Goal: Task Accomplishment & Management: Complete application form

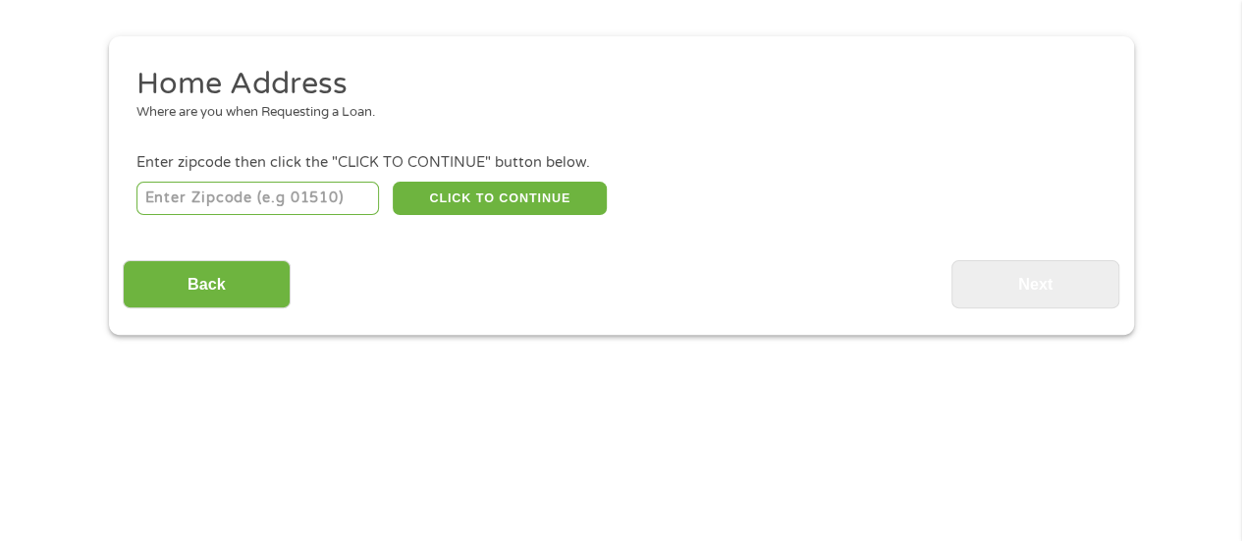
scroll to position [196, 0]
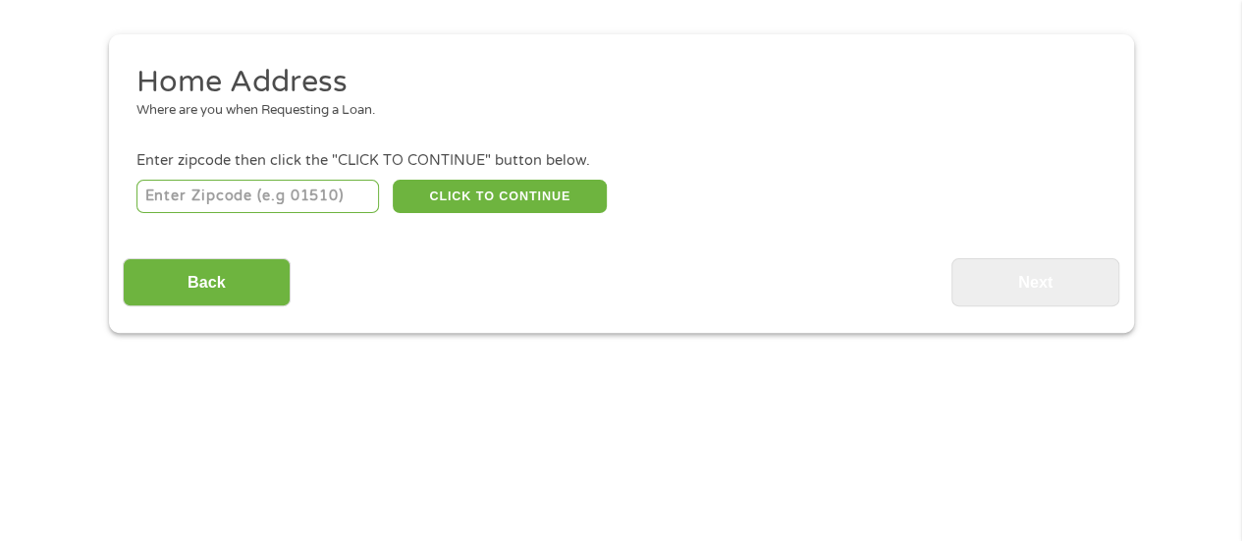
click at [208, 186] on input "number" at bounding box center [257, 196] width 242 height 33
type input "58201"
select select "[US_STATE]"
click at [495, 190] on button "CLICK TO CONTINUE" at bounding box center [500, 196] width 214 height 33
type input "58201"
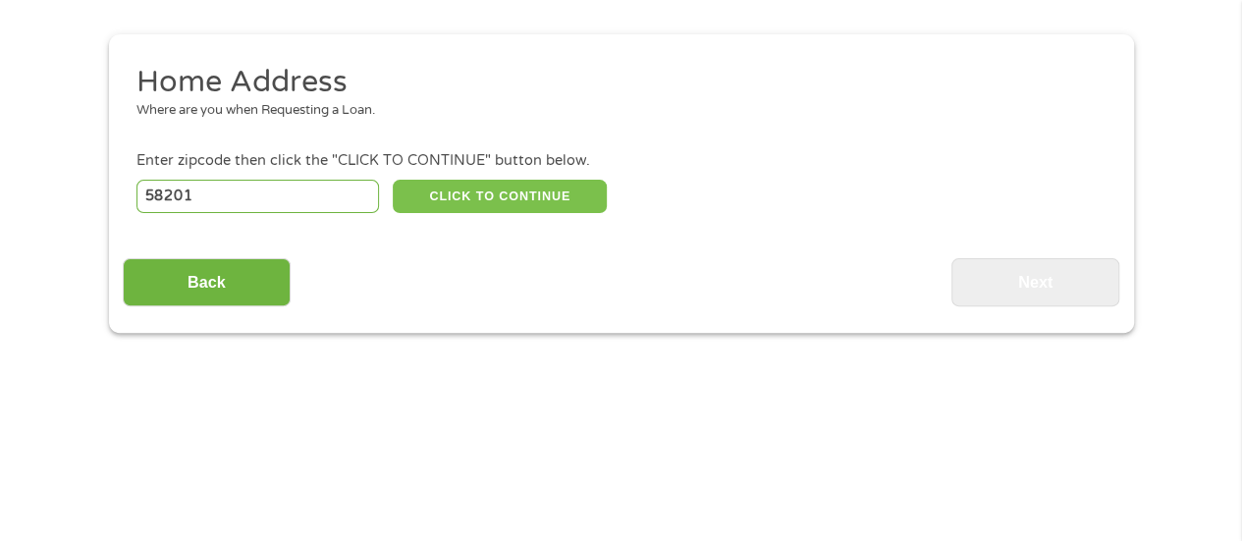
type input "Grand Forks"
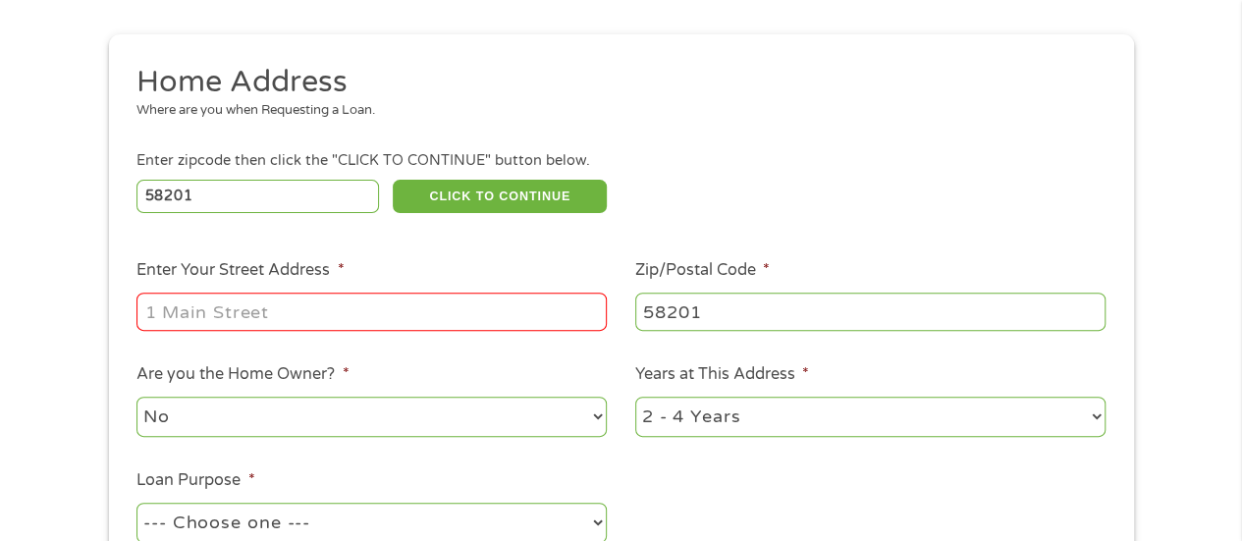
click at [305, 319] on input "Enter Your Street Address *" at bounding box center [371, 310] width 470 height 37
type input "[STREET_ADDRESS]"
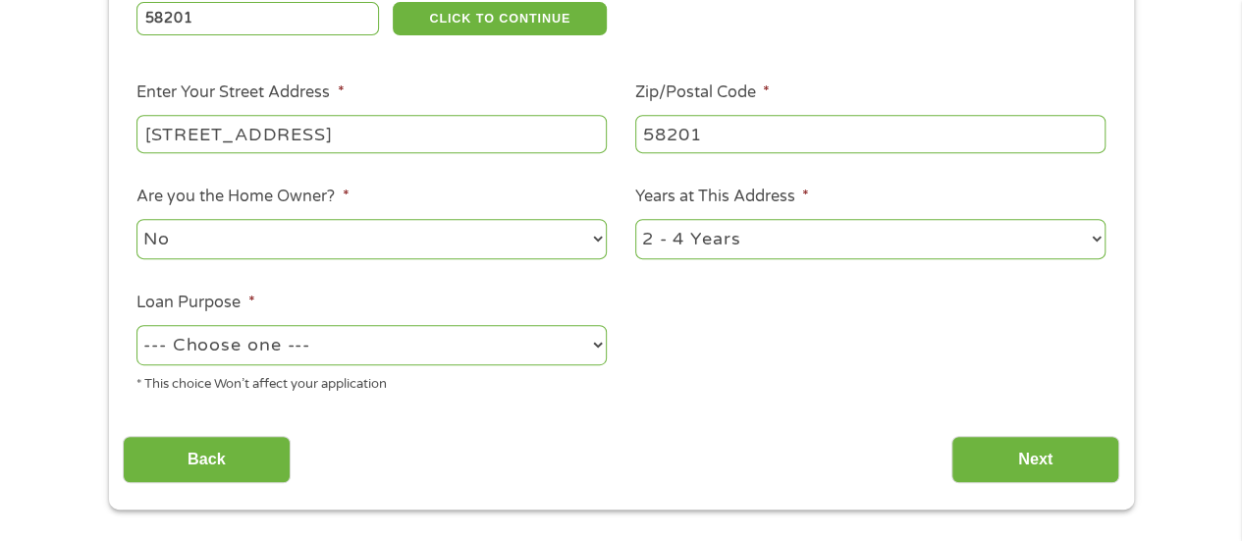
scroll to position [393, 0]
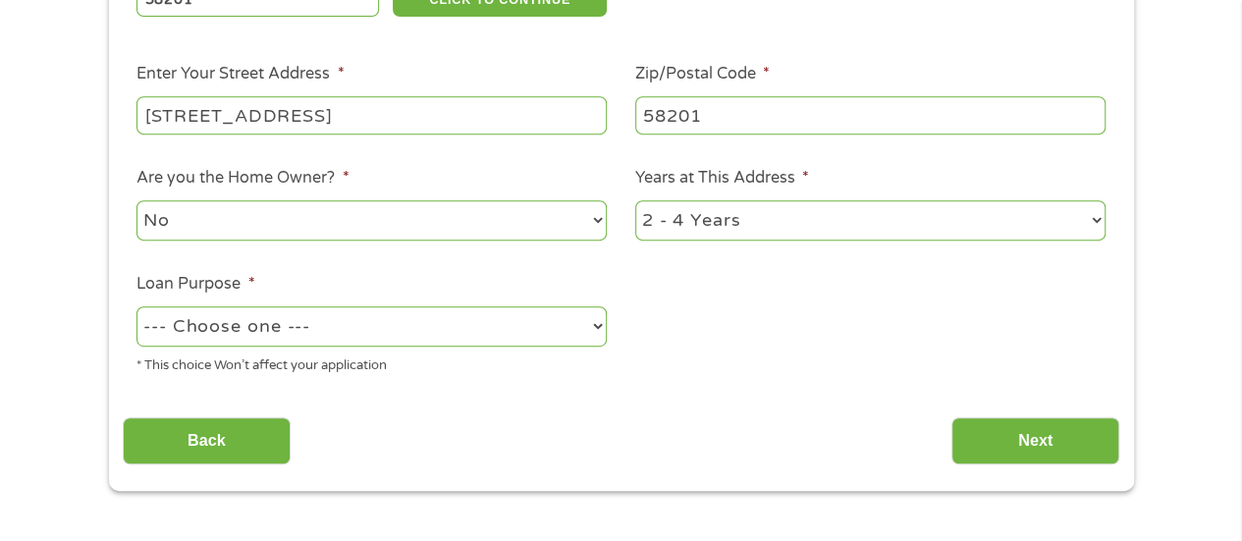
click at [377, 337] on select "--- Choose one --- Pay Bills Debt Consolidation Home Improvement Major Purchase…" at bounding box center [371, 326] width 470 height 40
select select "other"
click at [136, 307] on select "--- Choose one --- Pay Bills Debt Consolidation Home Improvement Major Purchase…" at bounding box center [371, 326] width 470 height 40
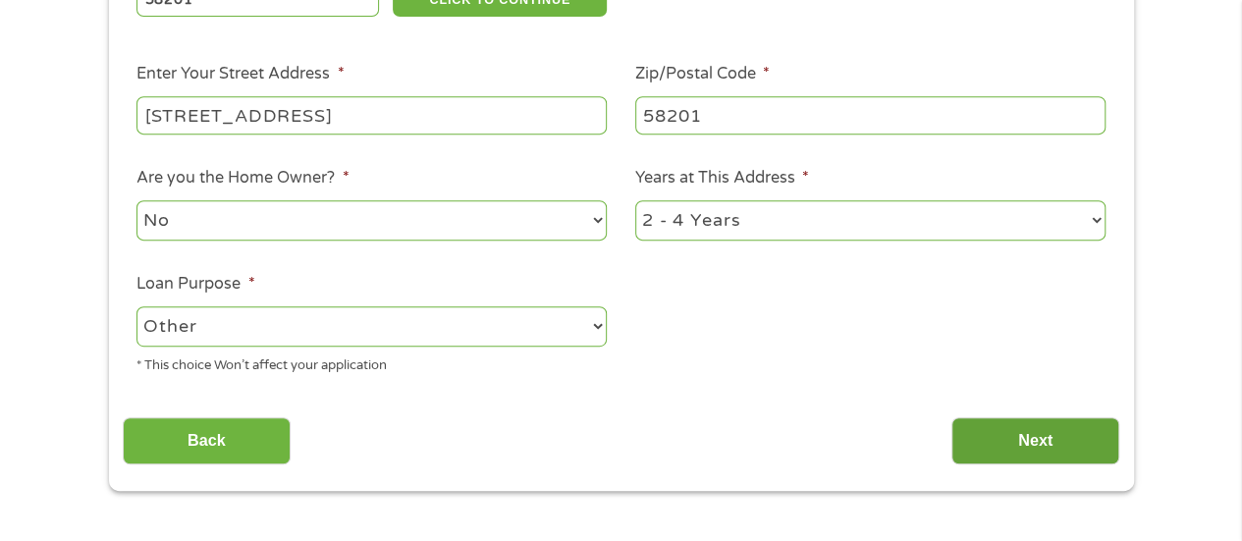
click at [988, 425] on input "Next" at bounding box center [1035, 441] width 168 height 48
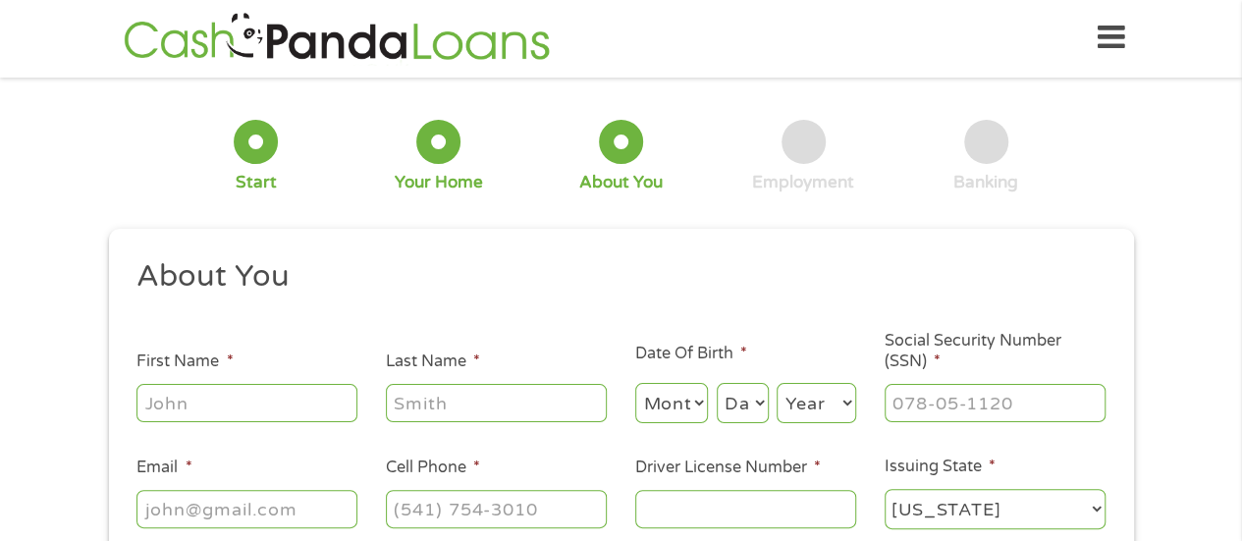
scroll to position [0, 0]
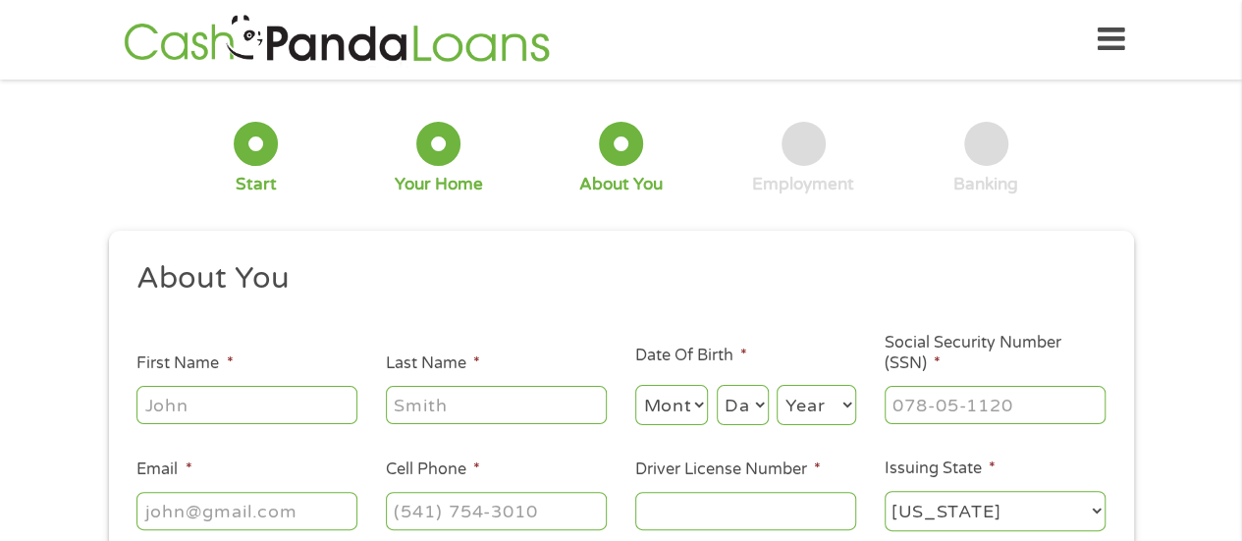
click at [238, 407] on input "First Name *" at bounding box center [246, 404] width 221 height 37
type input "[PERSON_NAME]"
type input "Messenger"
type input "[EMAIL_ADDRESS][DOMAIN_NAME]"
type input "[PHONE_NUMBER]"
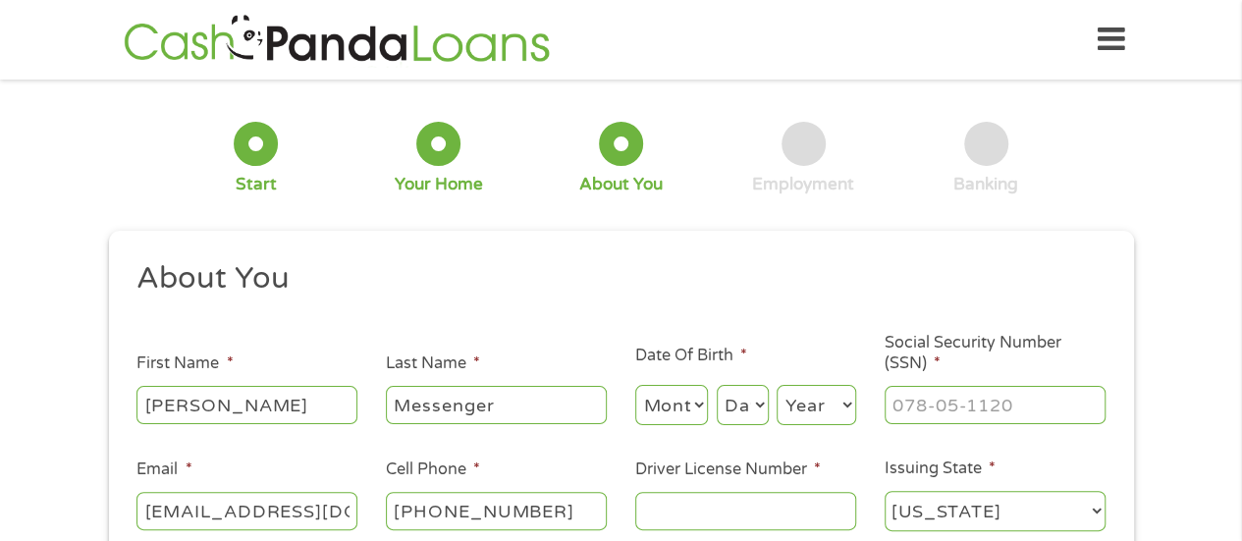
click at [681, 407] on select "Month 1 2 3 4 5 6 7 8 9 10 11 12" at bounding box center [672, 405] width 74 height 40
select select "10"
click at [635, 386] on select "Month 1 2 3 4 5 6 7 8 9 10 11 12" at bounding box center [672, 405] width 74 height 40
click at [736, 407] on select "Day 1 2 3 4 5 6 7 8 9 10 11 12 13 14 15 16 17 18 19 20 21 22 23 24 25 26 27 28 …" at bounding box center [742, 405] width 52 height 40
select select "2"
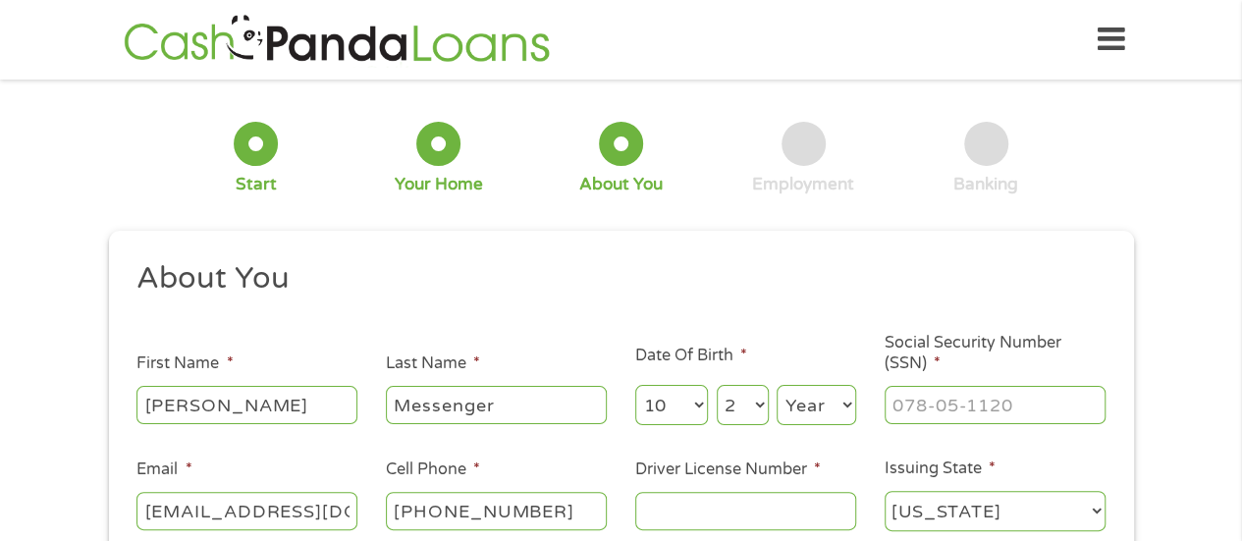
click at [716, 386] on select "Day 1 2 3 4 5 6 7 8 9 10 11 12 13 14 15 16 17 18 19 20 21 22 23 24 25 26 27 28 …" at bounding box center [742, 405] width 52 height 40
click at [808, 406] on select "Year [DATE] 2006 2005 2004 2003 2002 2001 2000 1999 1998 1997 1996 1995 1994 19…" at bounding box center [815, 405] width 79 height 40
select select "1975"
click at [776, 386] on select "Year [DATE] 2006 2005 2004 2003 2002 2001 2000 1999 1998 1997 1996 1995 1994 19…" at bounding box center [815, 405] width 79 height 40
click at [984, 403] on input "___-__-____" at bounding box center [994, 404] width 221 height 37
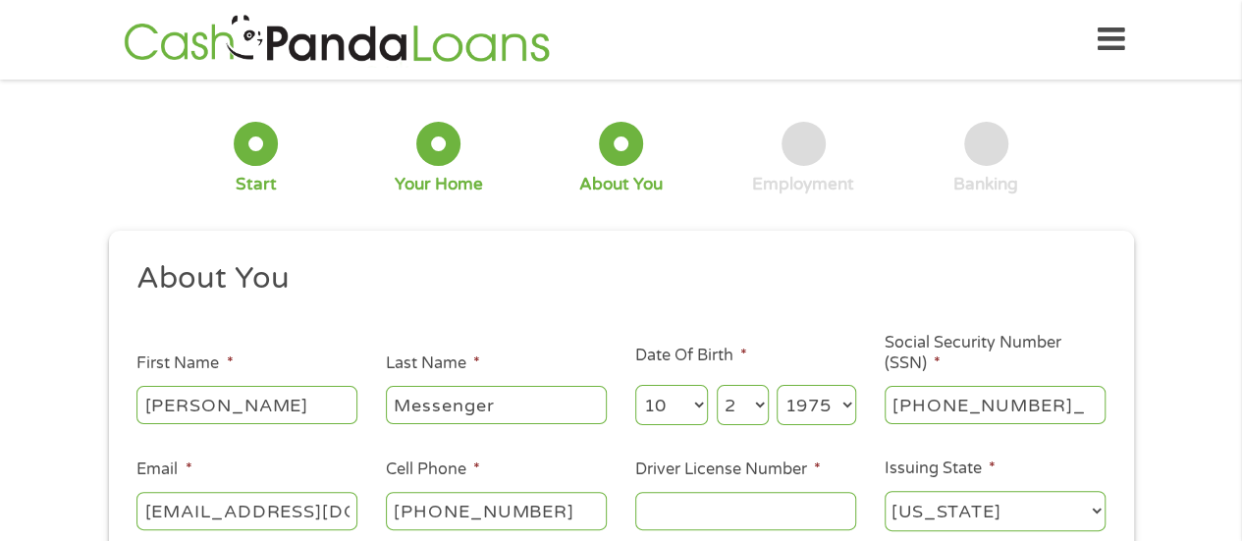
type input "502-80-2769"
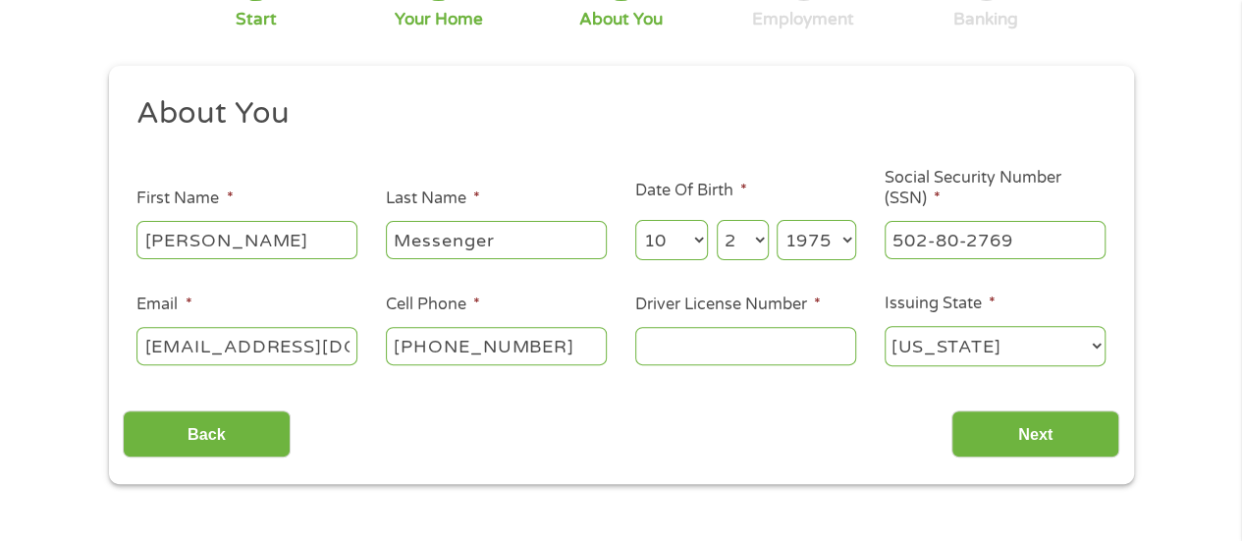
scroll to position [196, 0]
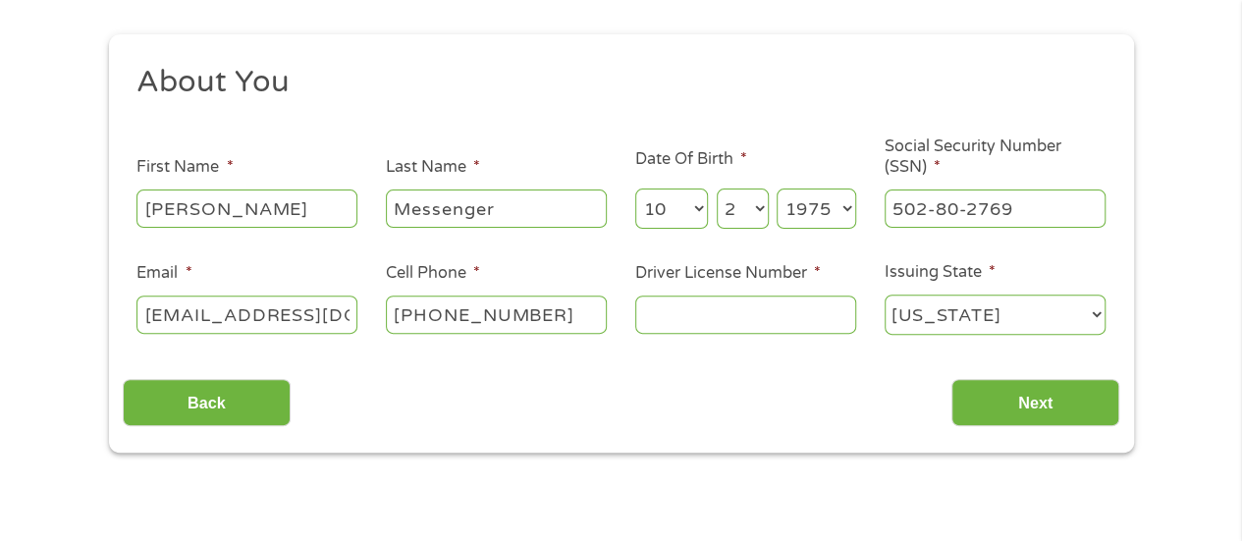
click at [673, 318] on input "Driver License Number *" at bounding box center [745, 313] width 221 height 37
click at [724, 329] on input "Driver License Number *" at bounding box center [745, 313] width 221 height 37
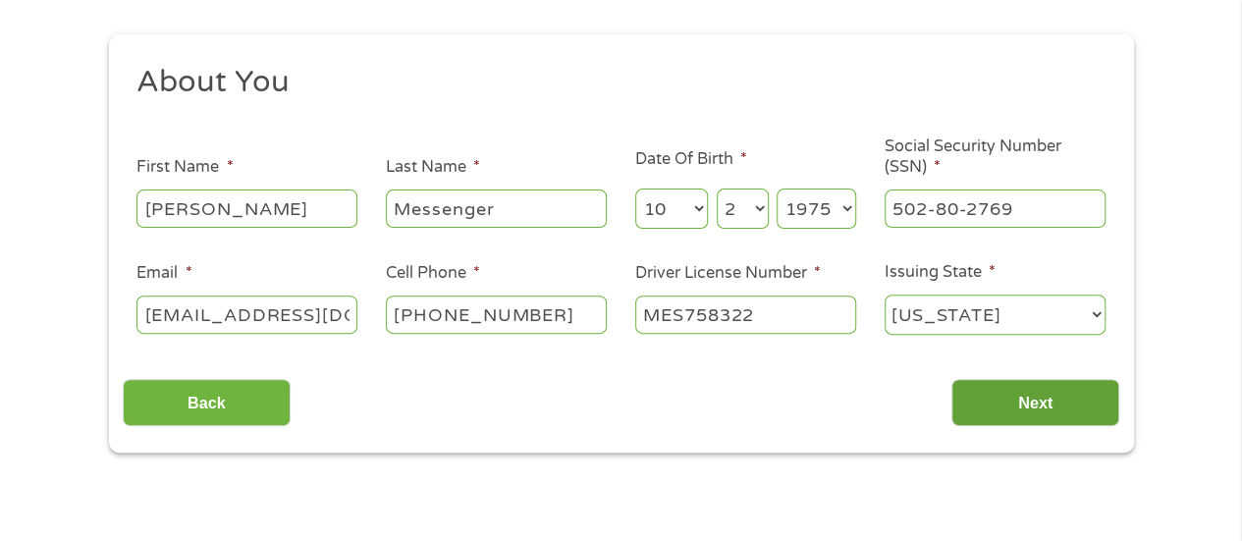
type input "MES758322"
click at [1029, 399] on input "Next" at bounding box center [1035, 403] width 168 height 48
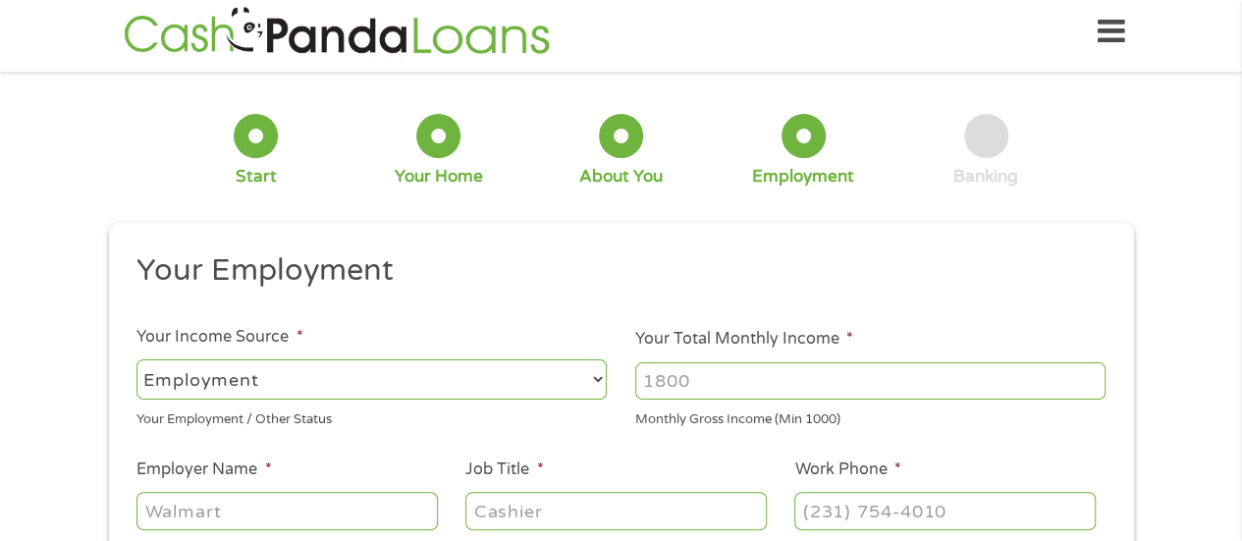
scroll to position [0, 0]
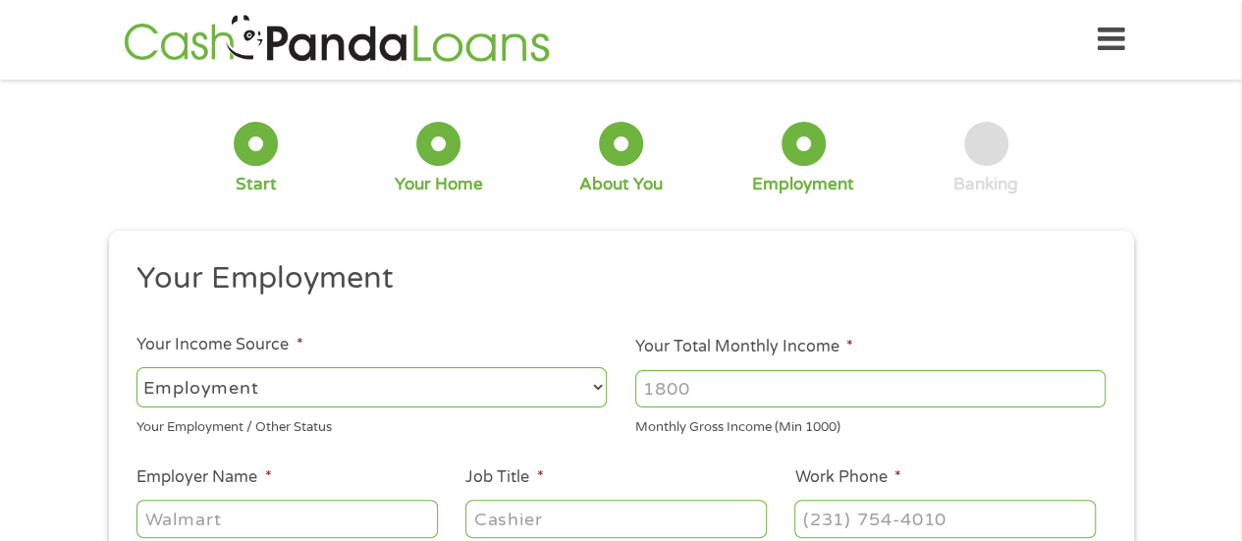
click at [391, 385] on select "--- Choose one --- Employment [DEMOGRAPHIC_DATA] Benefits" at bounding box center [371, 387] width 470 height 40
click at [136, 367] on select "--- Choose one --- Employment [DEMOGRAPHIC_DATA] Benefits" at bounding box center [371, 387] width 470 height 40
click at [750, 386] on input "Your Total Monthly Income *" at bounding box center [870, 388] width 470 height 37
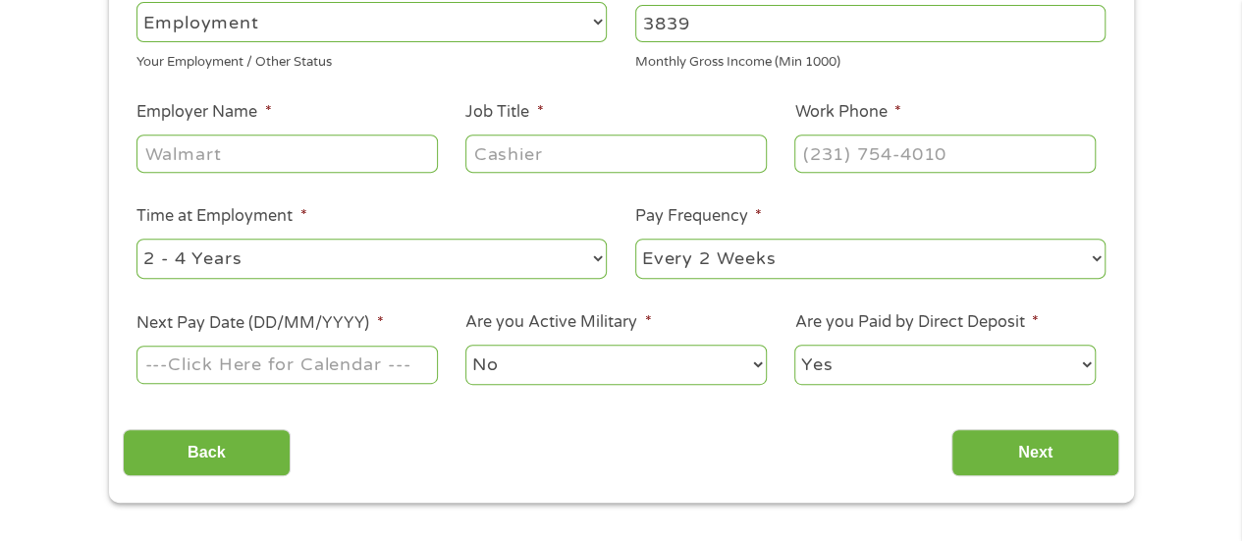
scroll to position [393, 0]
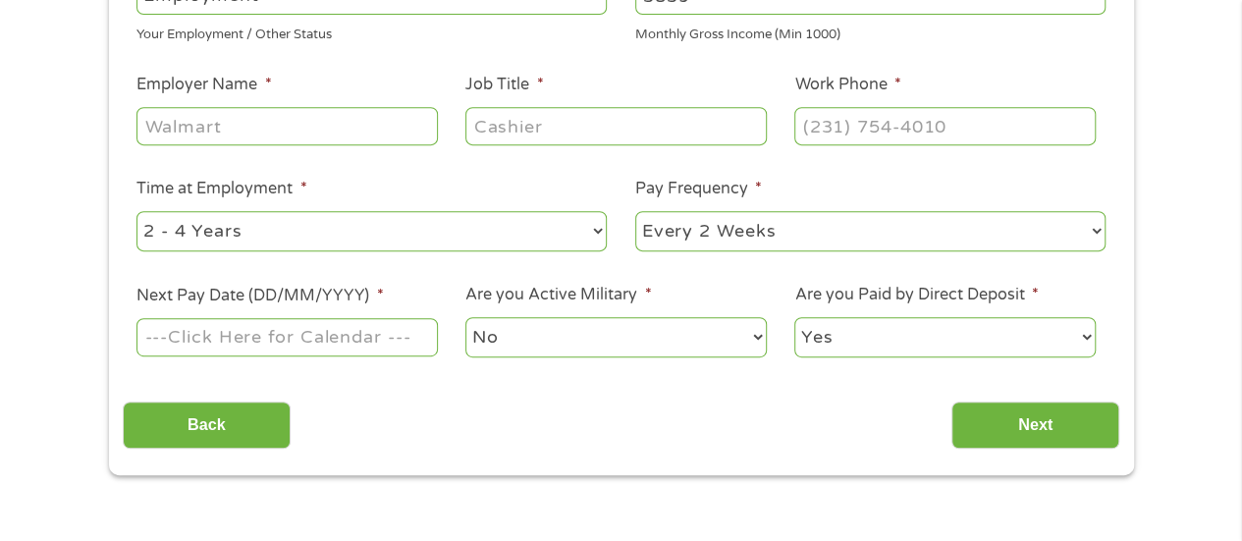
type input "3839"
click at [238, 130] on input "Employer Name *" at bounding box center [286, 125] width 300 height 37
type input "Salon Professionals Academy"
type input "Educator"
type input "[PHONE_NUMBER]"
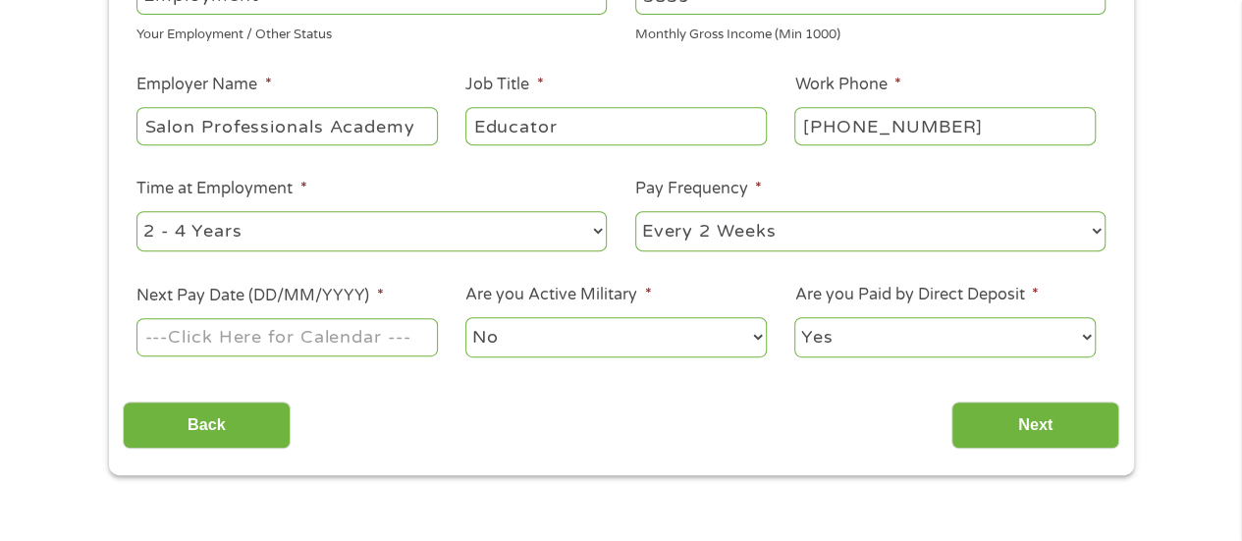
click at [238, 227] on select "--- Choose one --- 1 Year or less 1 - 2 Years 2 - 4 Years Over 4 Years" at bounding box center [371, 231] width 470 height 40
select select "12months"
click at [136, 211] on select "--- Choose one --- 1 Year or less 1 - 2 Years 2 - 4 Years Over 4 Years" at bounding box center [371, 231] width 470 height 40
click at [197, 340] on input "Next Pay Date (DD/MM/YYYY) *" at bounding box center [286, 336] width 300 height 37
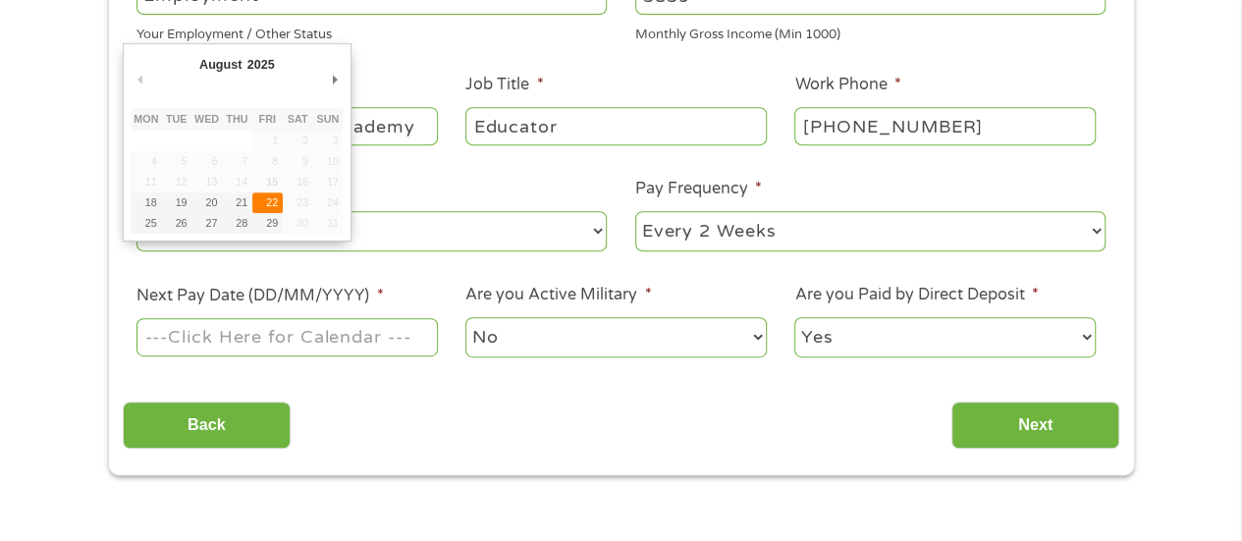
type input "[DATE]"
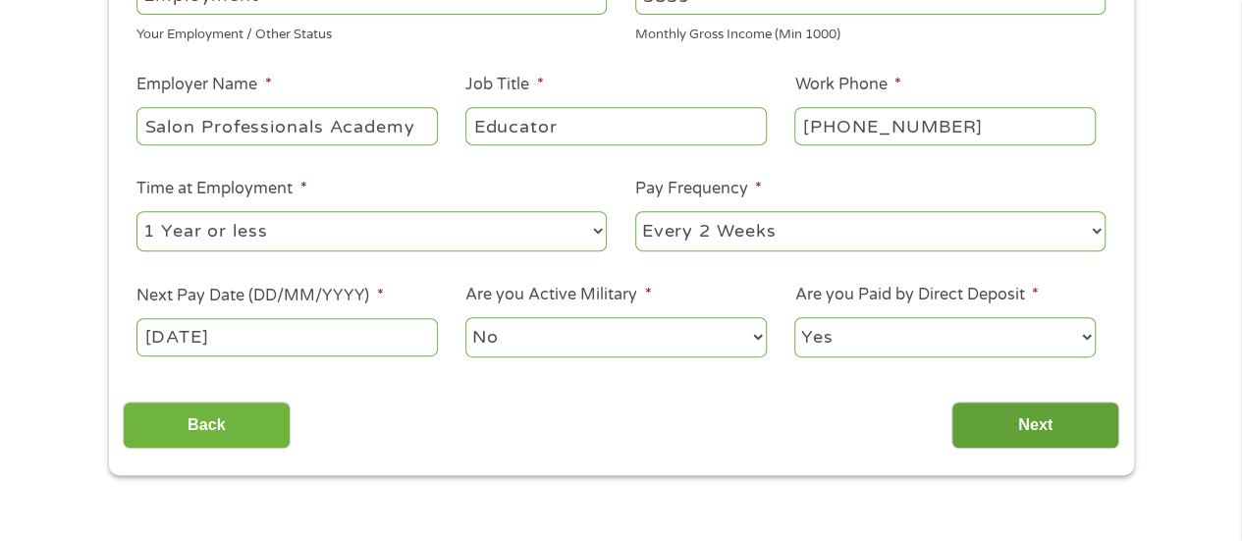
click at [997, 421] on input "Next" at bounding box center [1035, 425] width 168 height 48
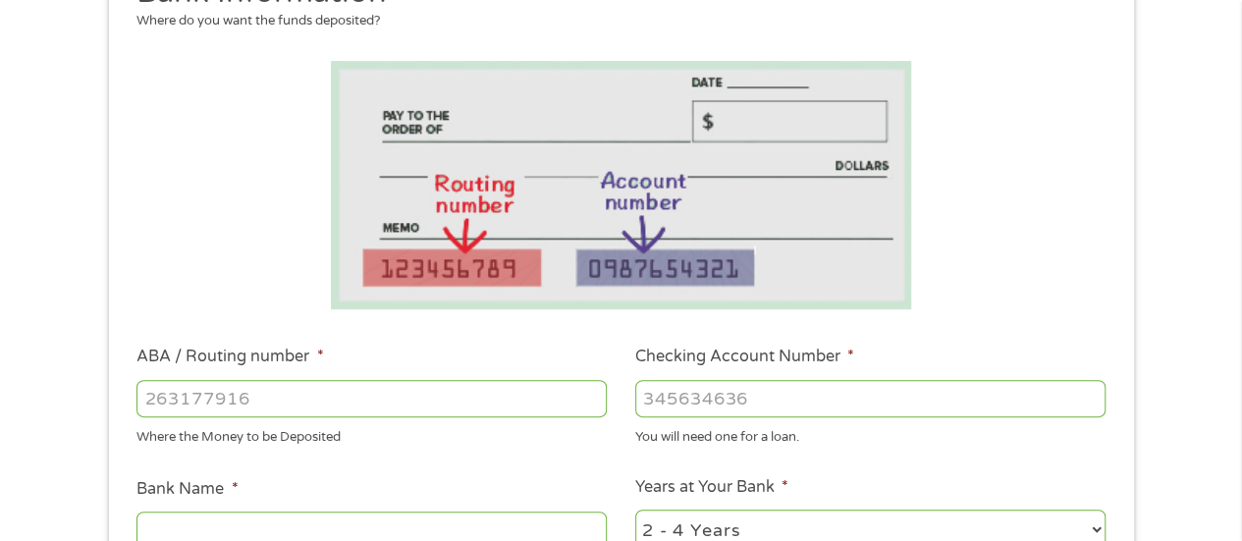
scroll to position [294, 0]
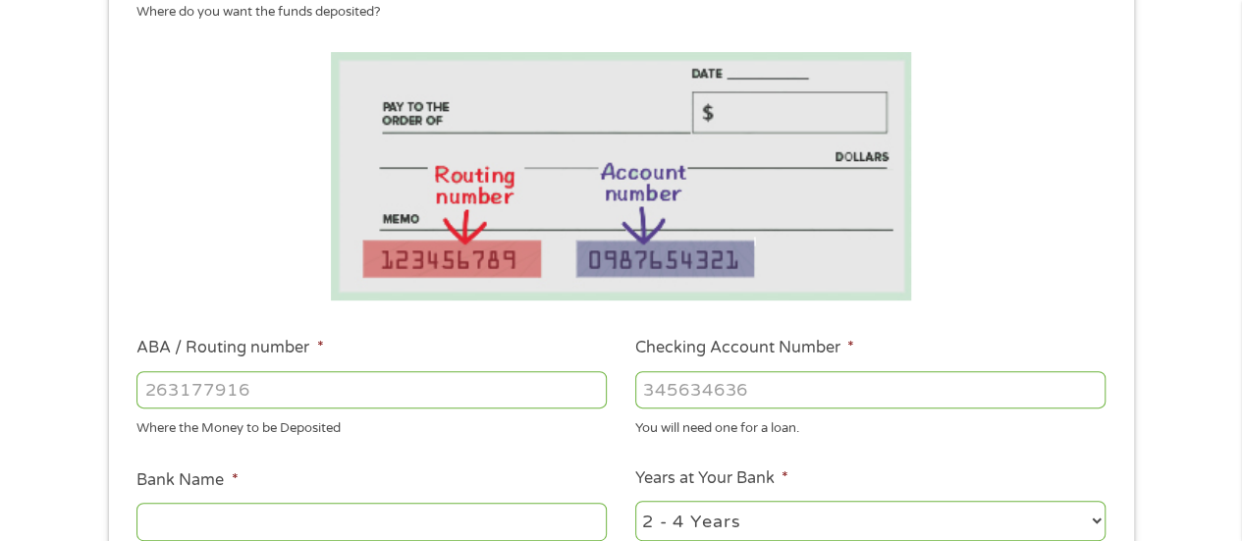
click at [198, 381] on input "ABA / Routing number *" at bounding box center [371, 389] width 470 height 37
type input "031101279"
type input "THE BANCORP BANK"
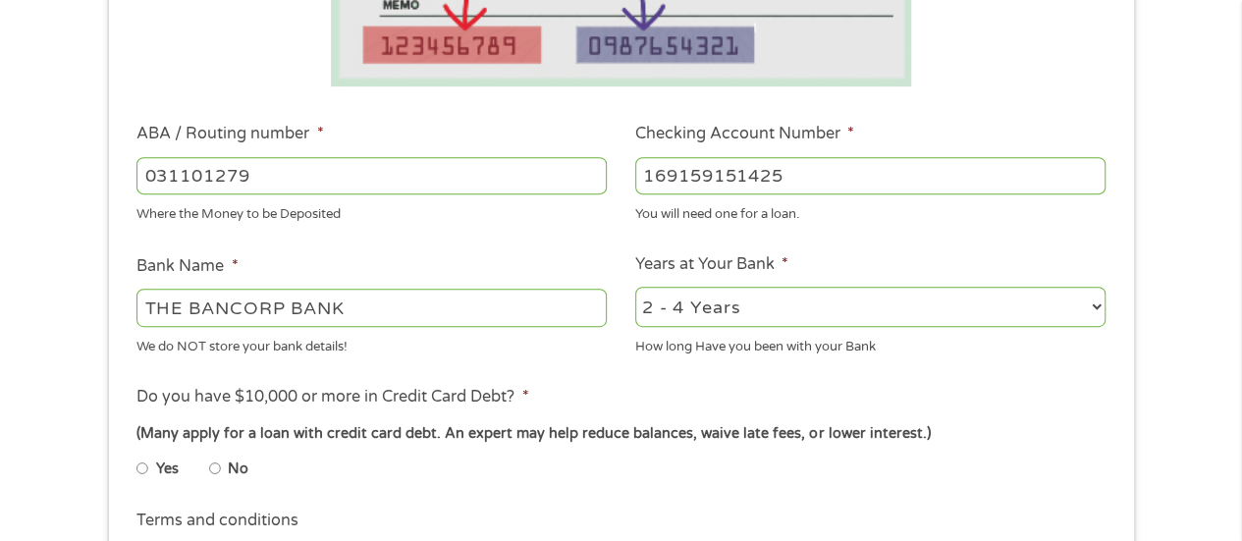
scroll to position [589, 0]
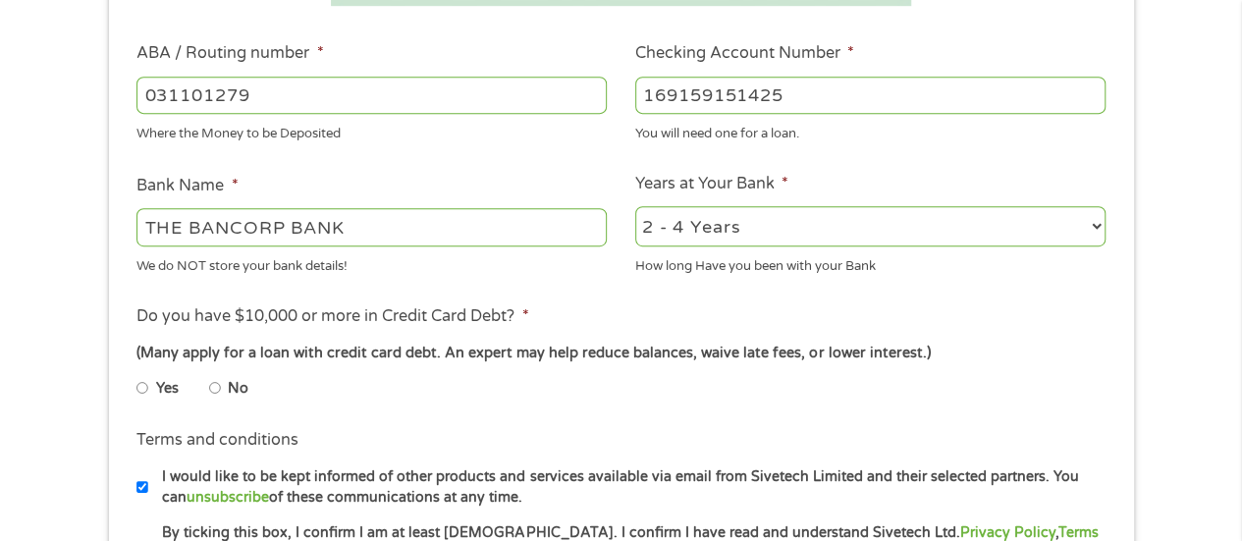
type input "169159151425"
click at [215, 385] on input "No" at bounding box center [215, 387] width 12 height 31
radio input "true"
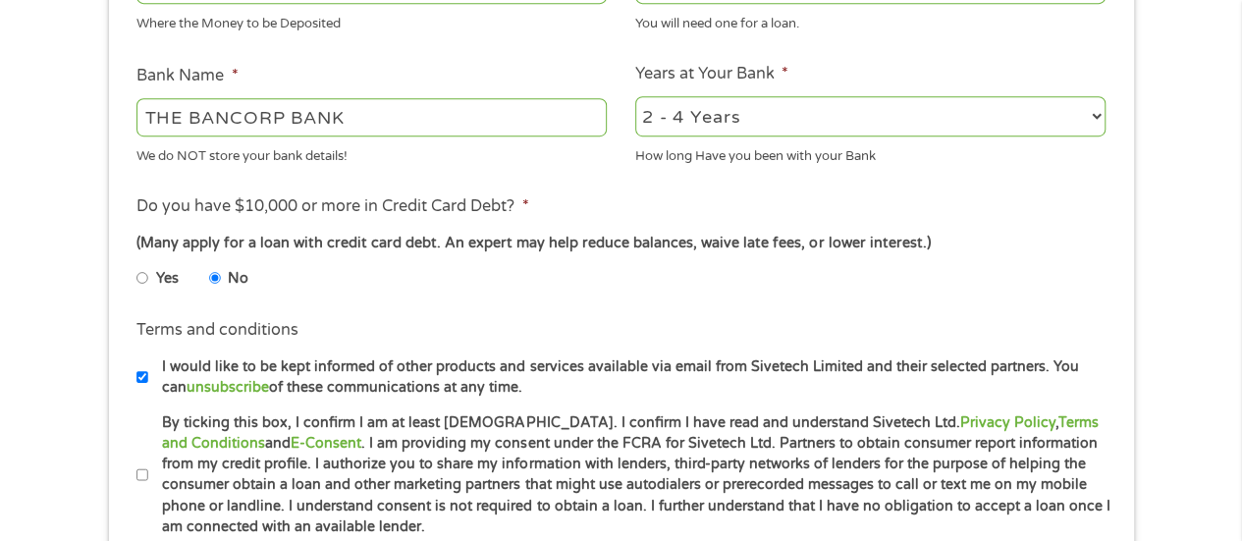
scroll to position [883, 0]
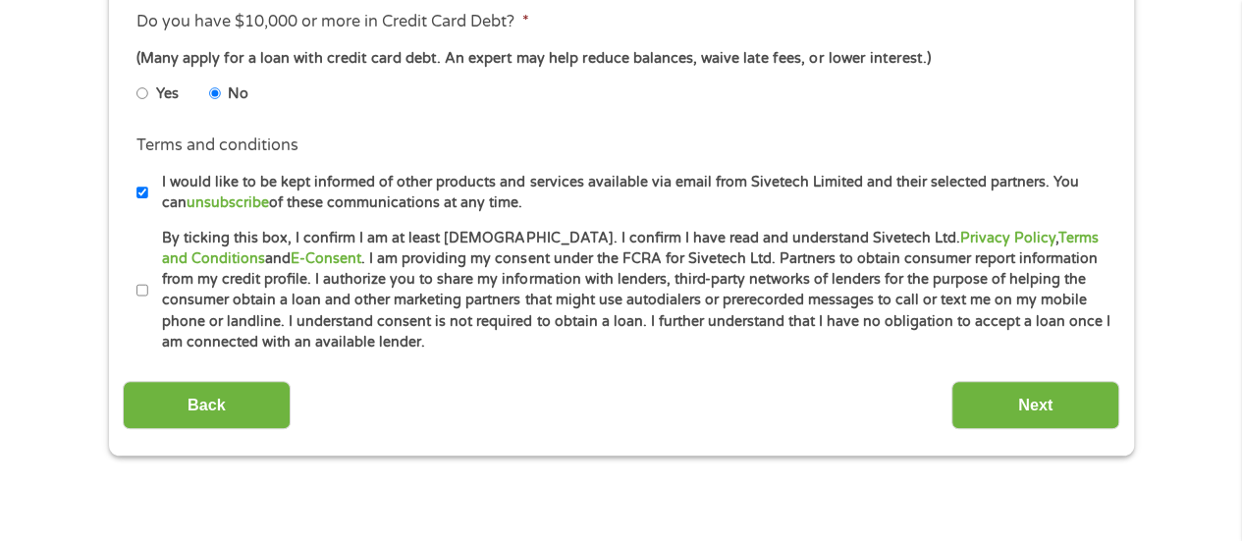
click at [142, 291] on input "By ticking this box, I confirm I am at least [DEMOGRAPHIC_DATA]. I confirm I ha…" at bounding box center [142, 290] width 12 height 31
checkbox input "true"
click at [1023, 421] on input "Next" at bounding box center [1035, 405] width 168 height 48
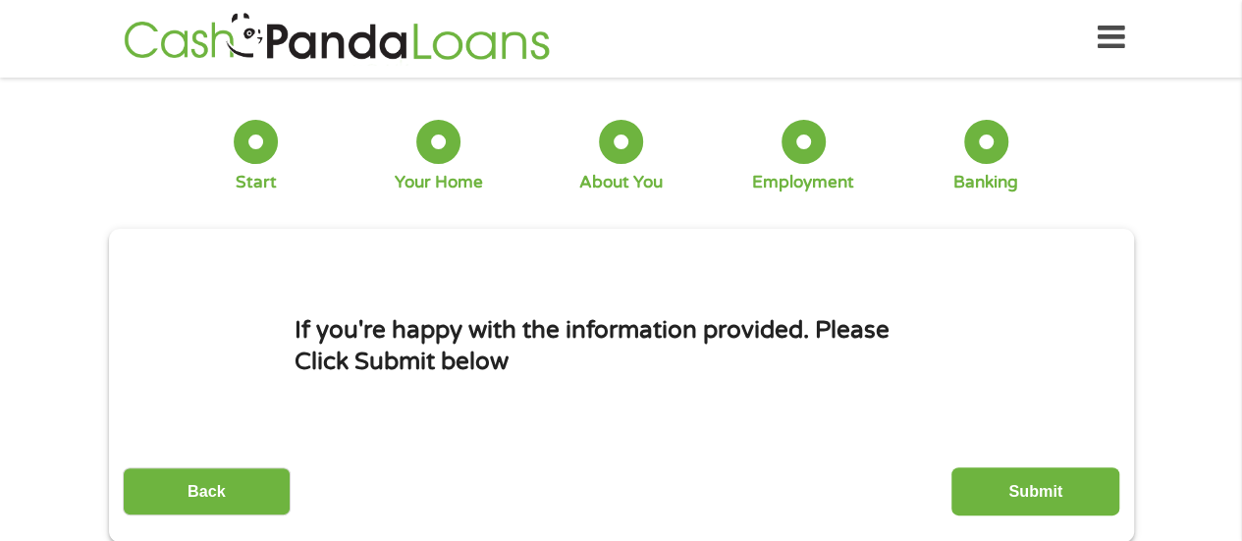
scroll to position [0, 0]
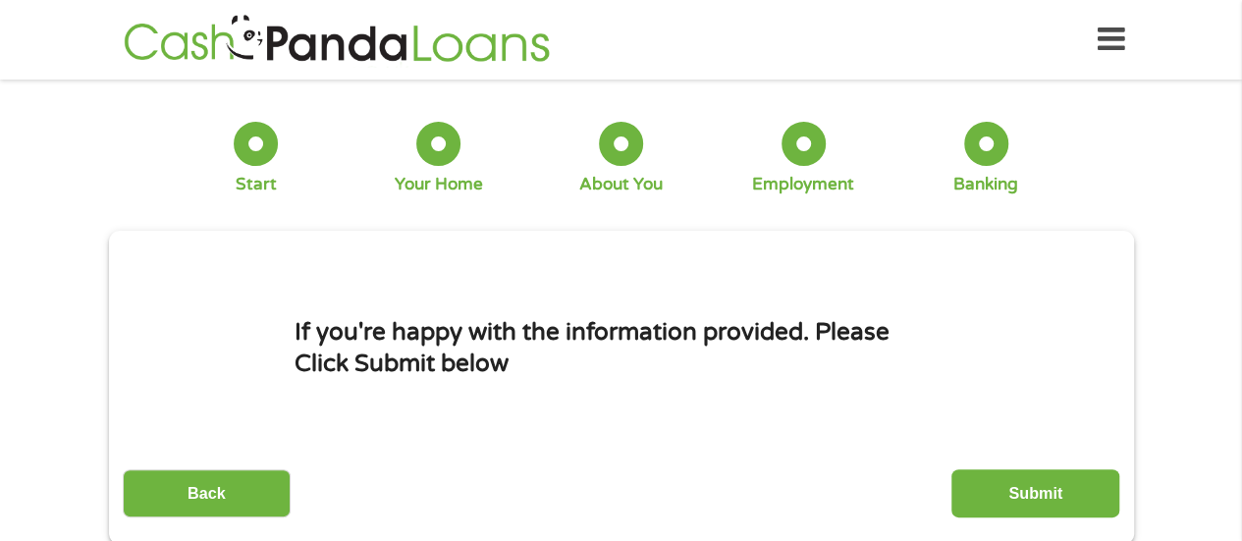
click at [1027, 496] on input "Submit" at bounding box center [1035, 493] width 168 height 48
